Goal: Register for event/course

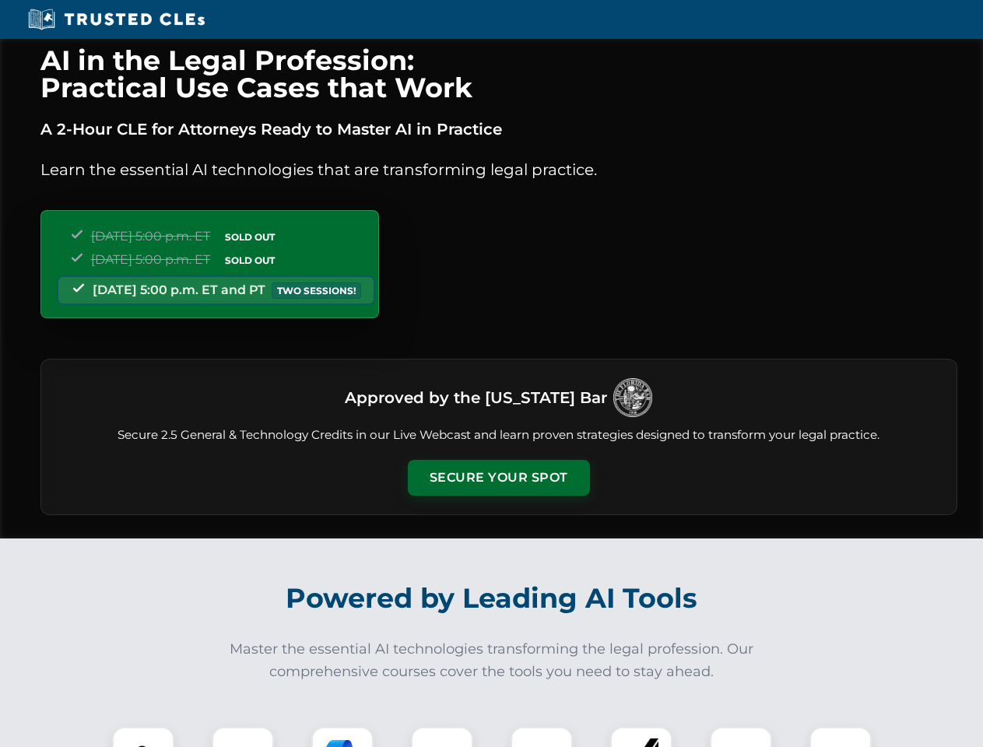
click at [498, 478] on button "Secure Your Spot" at bounding box center [499, 478] width 182 height 36
click at [143, 737] on img at bounding box center [143, 758] width 45 height 45
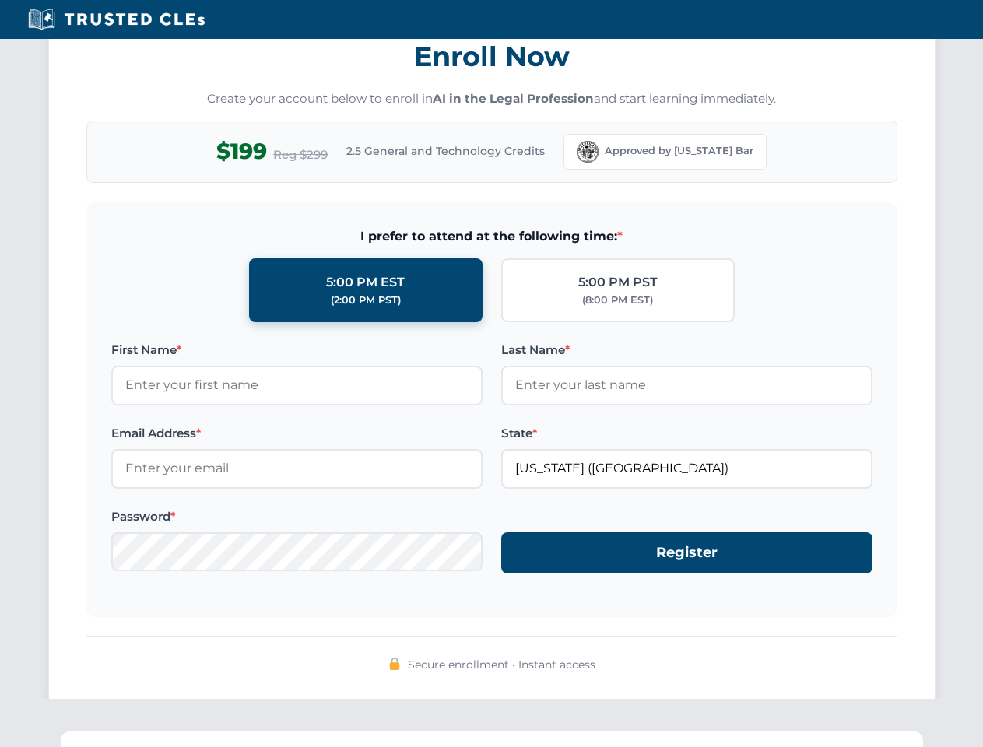
scroll to position [1528, 0]
